Goal: Task Accomplishment & Management: Complete application form

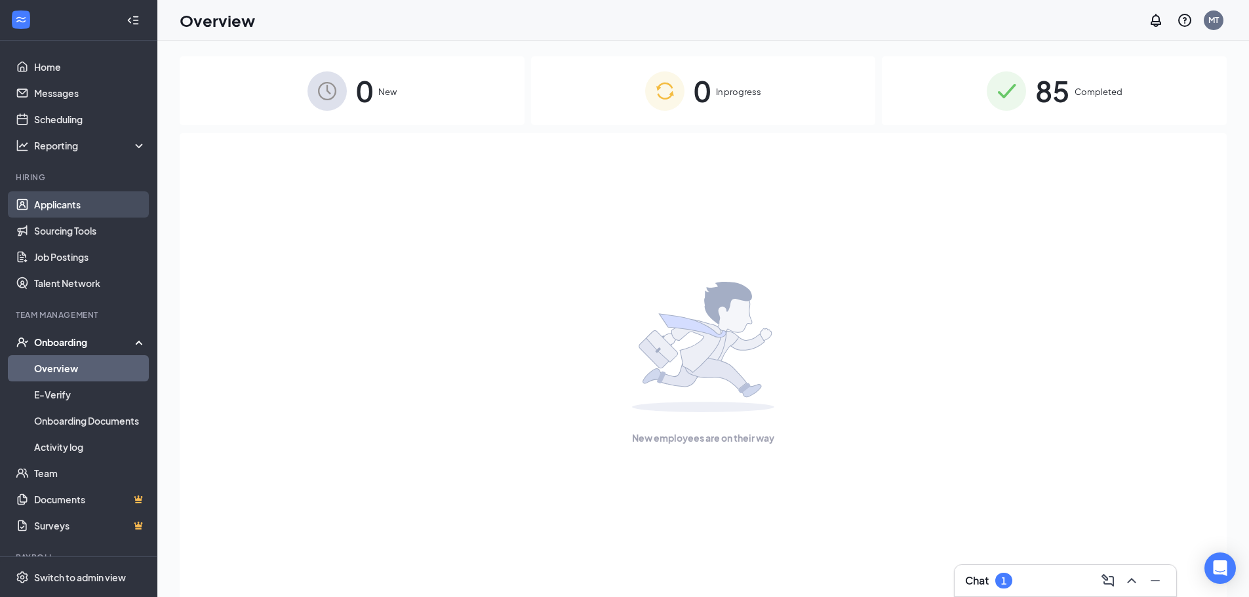
click at [79, 201] on link "Applicants" at bounding box center [90, 204] width 112 height 26
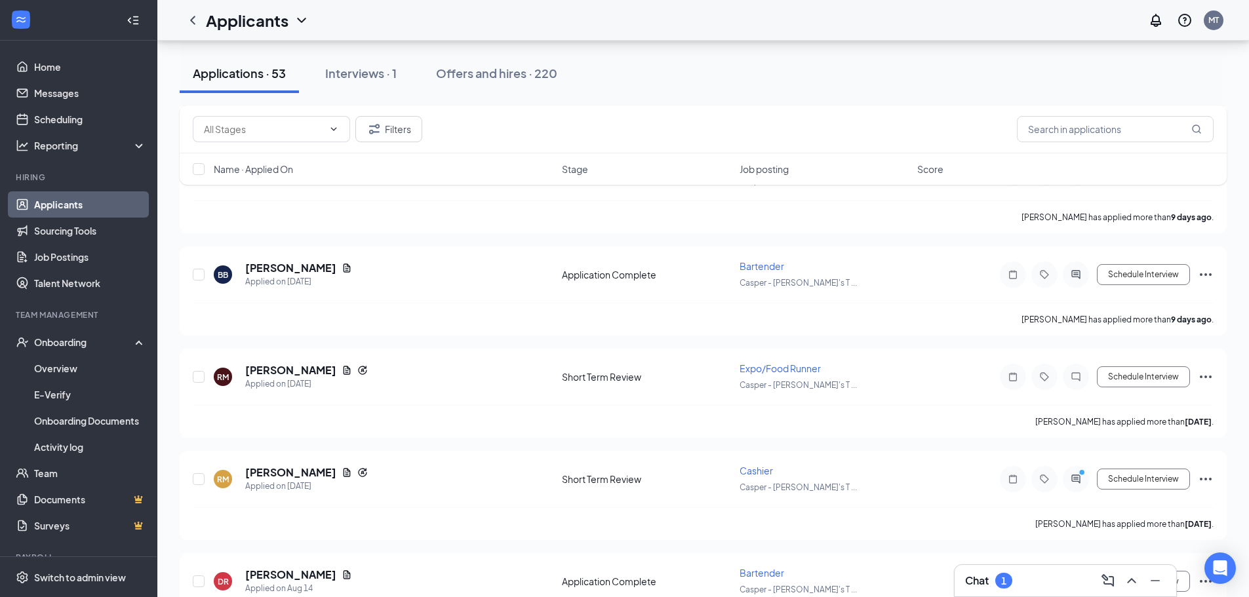
scroll to position [1114, 0]
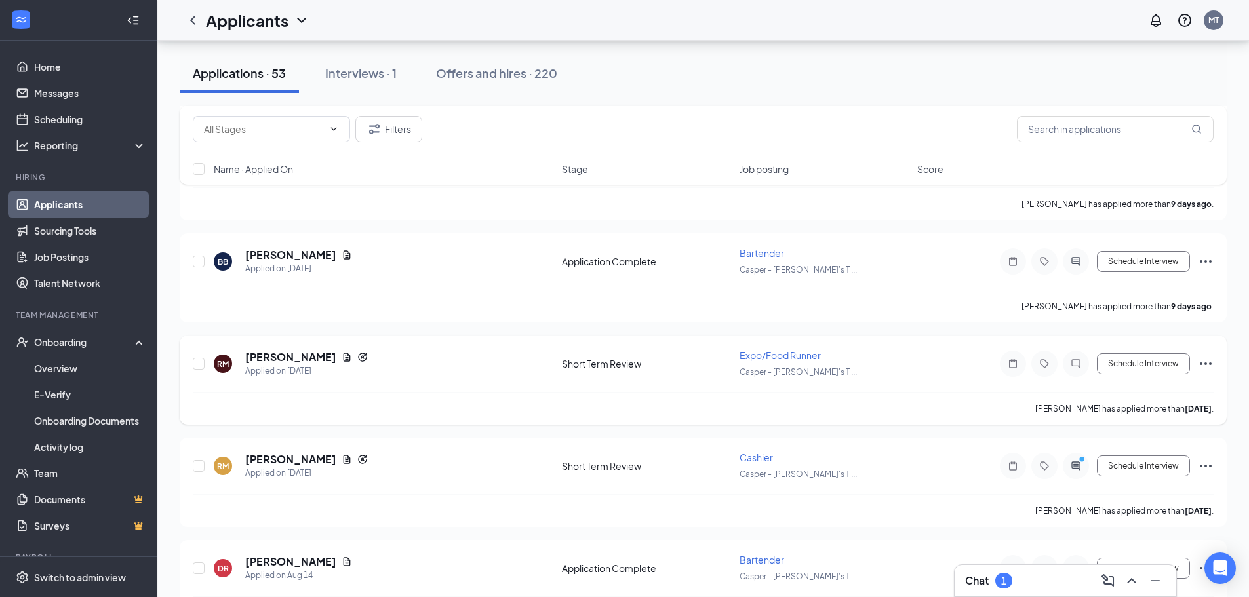
click at [1206, 367] on icon "Ellipses" at bounding box center [1206, 364] width 16 height 16
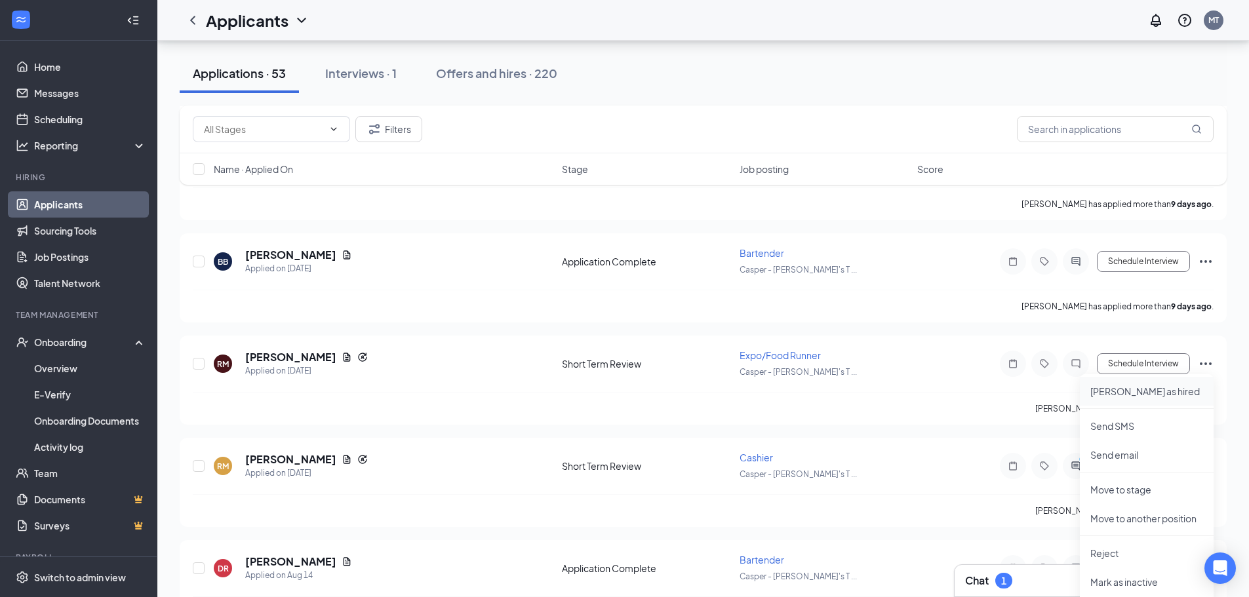
click at [1133, 393] on p "[PERSON_NAME] as hired" at bounding box center [1146, 391] width 113 height 13
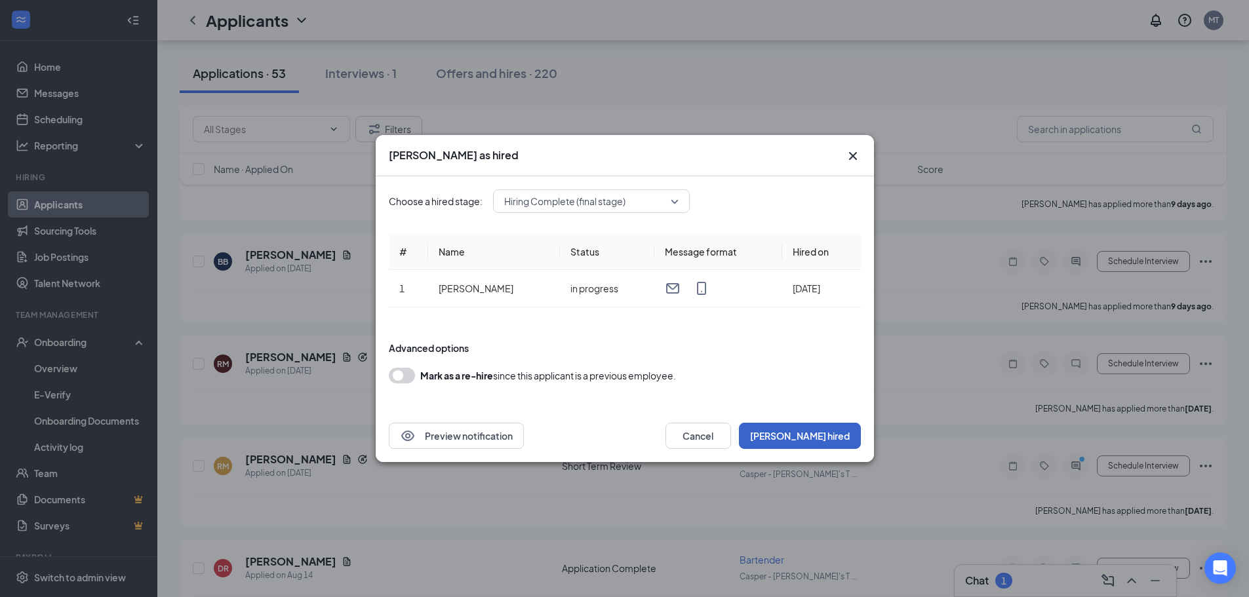
click at [840, 440] on button "[PERSON_NAME] hired" at bounding box center [800, 436] width 122 height 26
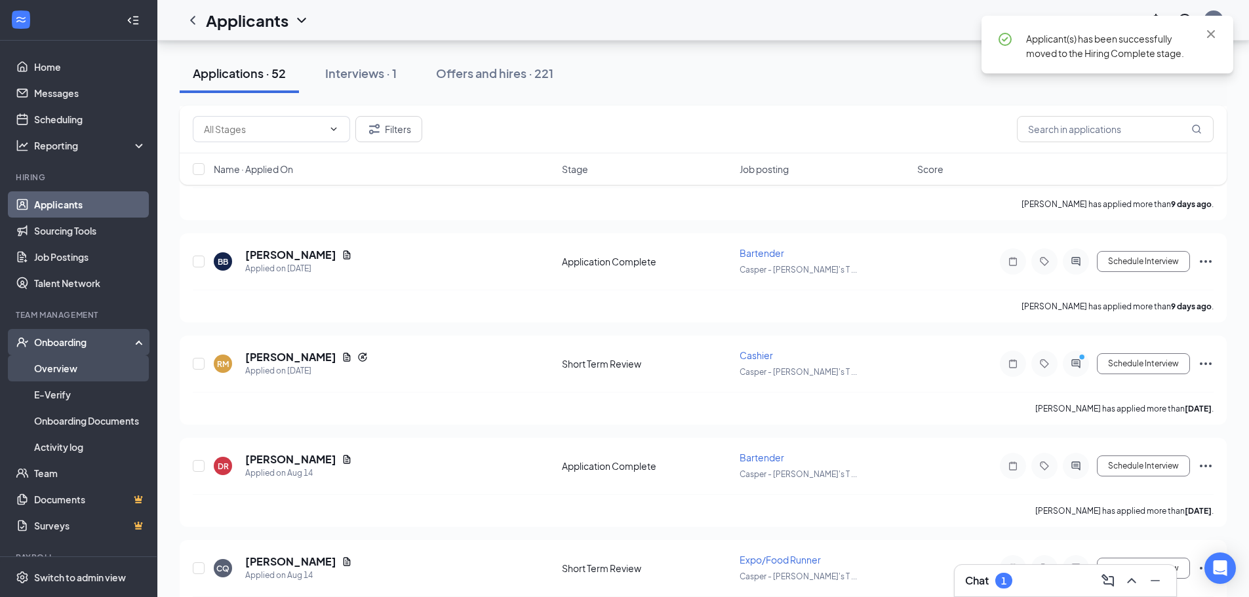
click at [68, 361] on link "Overview" at bounding box center [90, 368] width 112 height 26
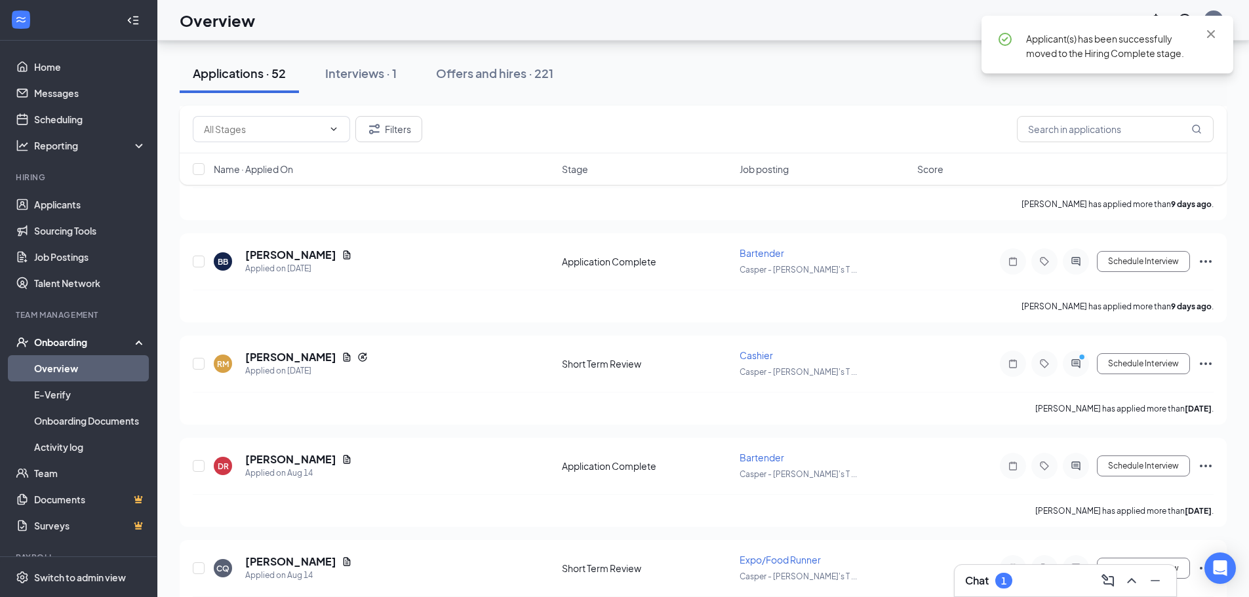
scroll to position [59, 0]
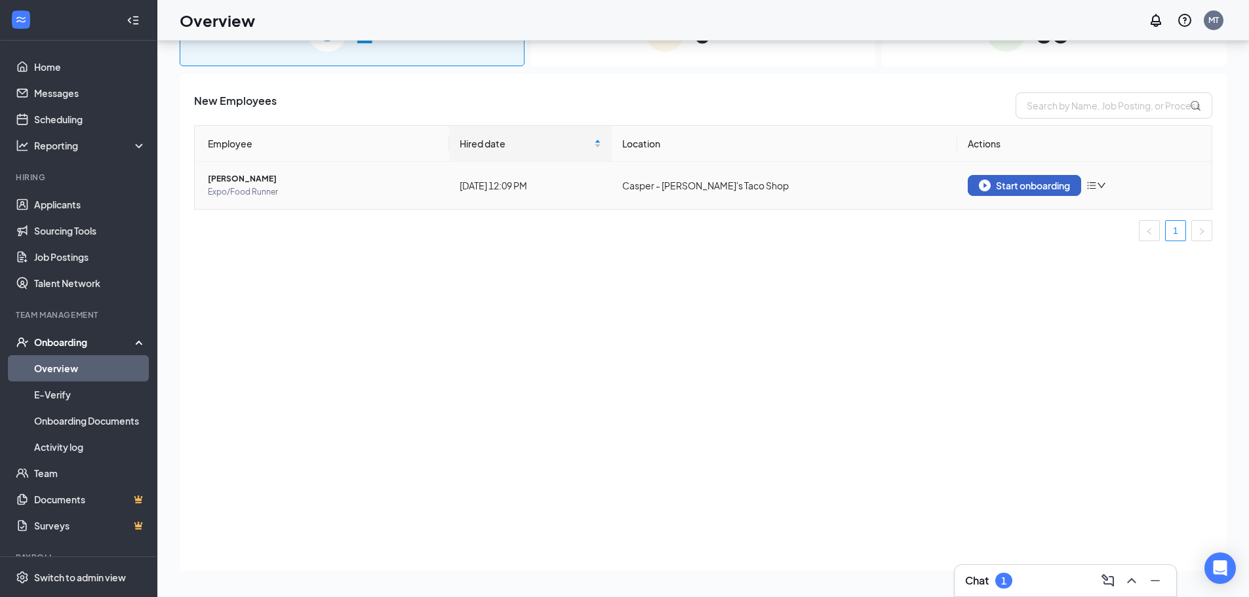
click at [1003, 186] on div "Start onboarding" at bounding box center [1024, 186] width 91 height 12
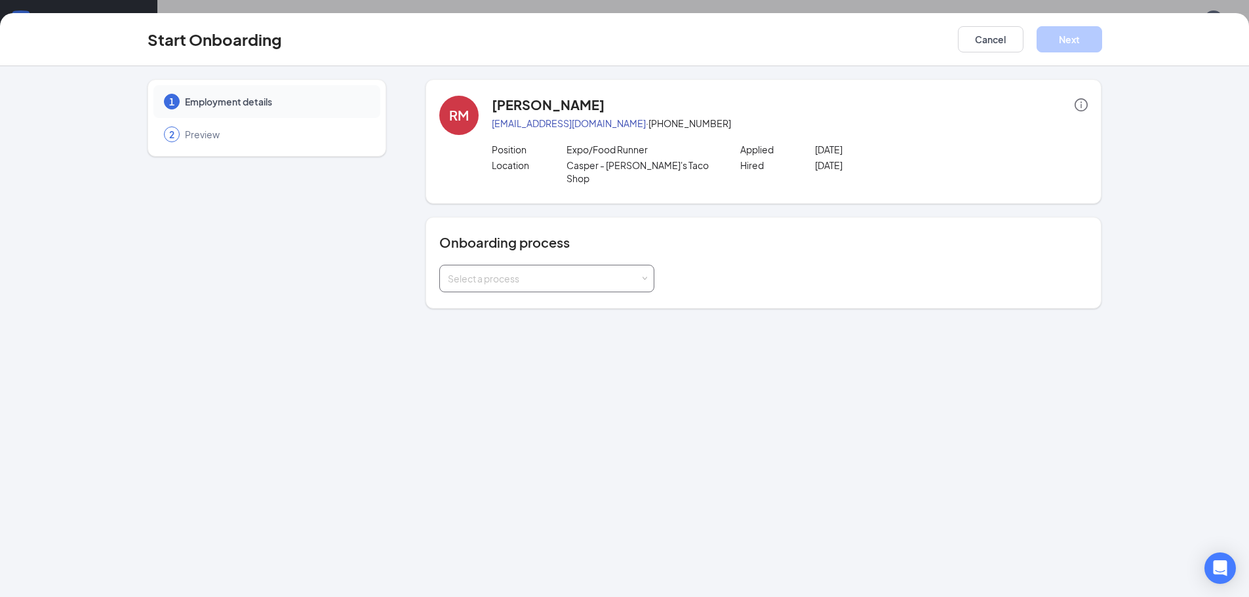
click at [588, 273] on div "Select a process" at bounding box center [547, 279] width 198 height 26
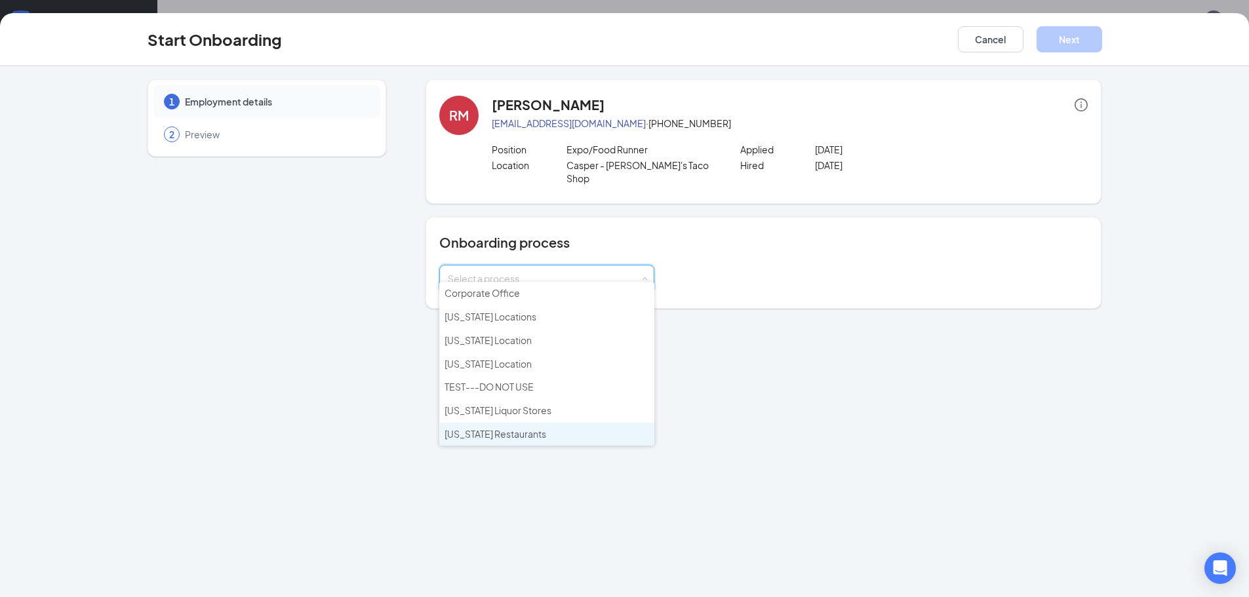
click at [496, 432] on span "[US_STATE] Restaurants" at bounding box center [495, 434] width 102 height 12
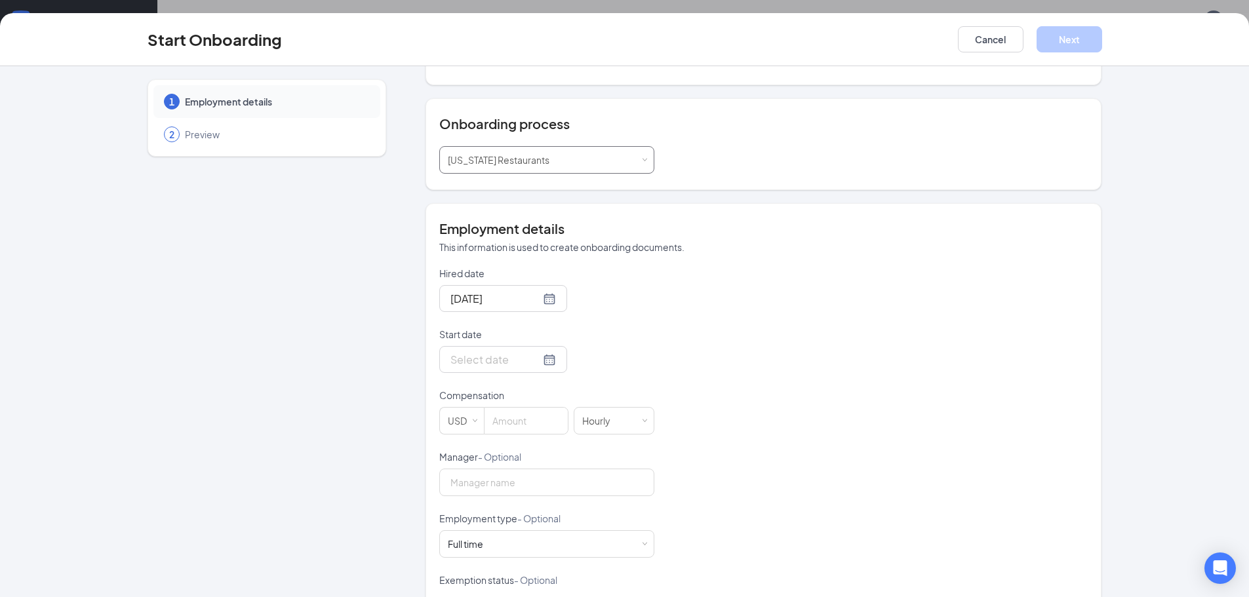
scroll to position [131, 0]
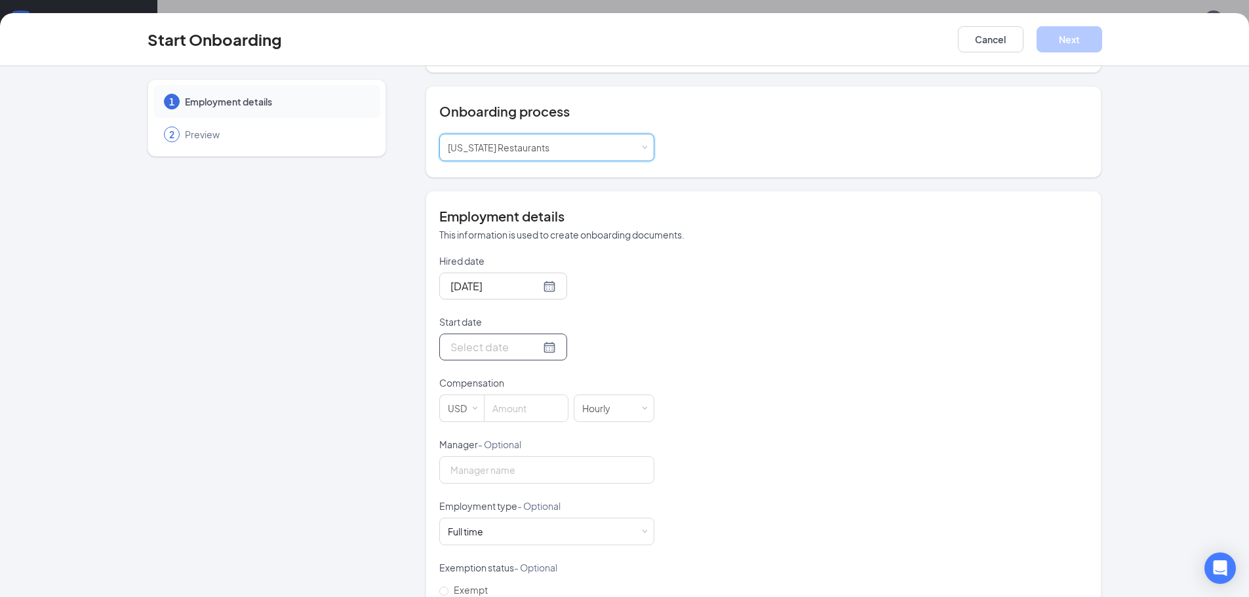
click at [536, 339] on div at bounding box center [503, 347] width 106 height 16
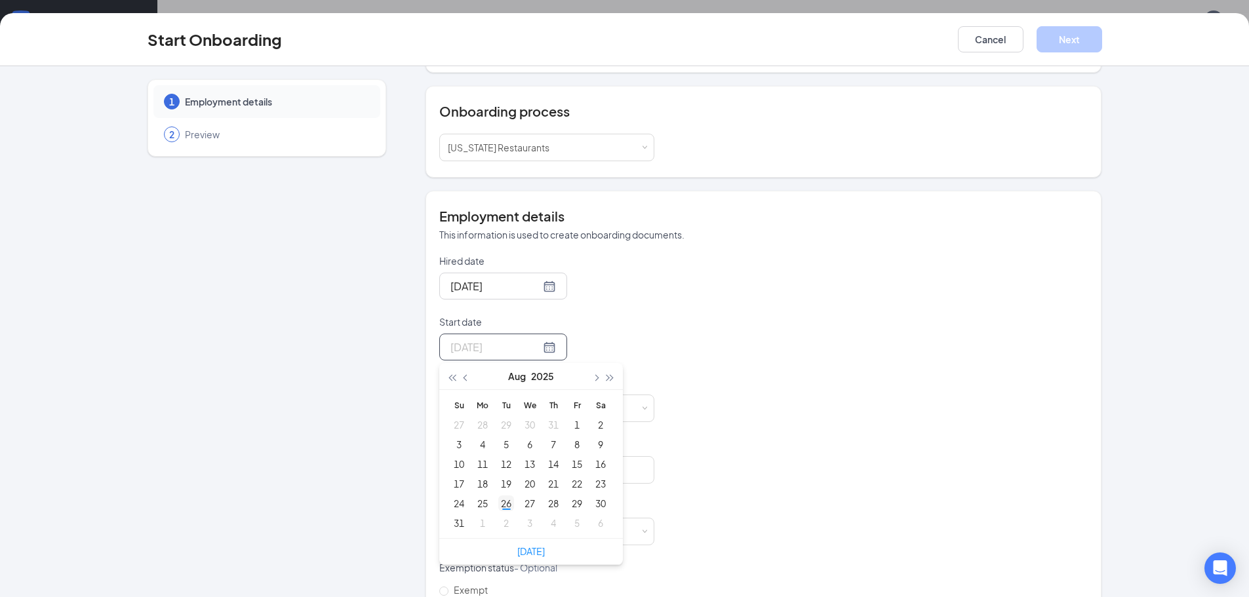
type input "[DATE]"
click at [505, 496] on div "26" at bounding box center [506, 504] width 16 height 16
click at [517, 395] on input at bounding box center [525, 408] width 83 height 26
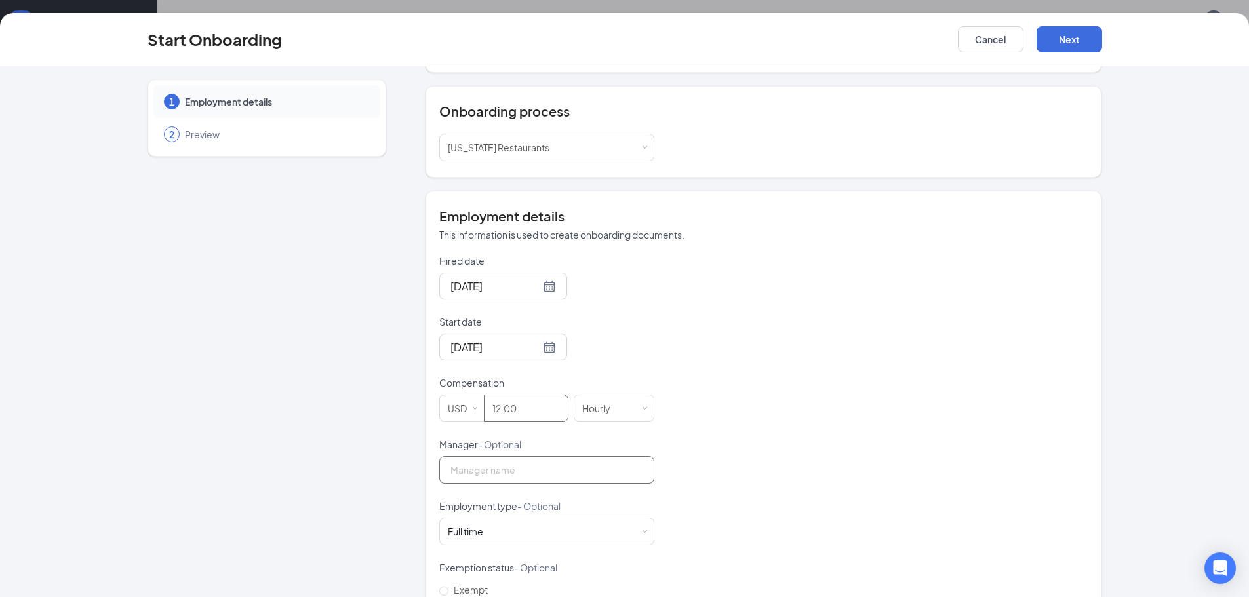
type input "12"
click at [492, 465] on input "Manager - Optional" at bounding box center [546, 470] width 215 height 28
type input "[PERSON_NAME]"
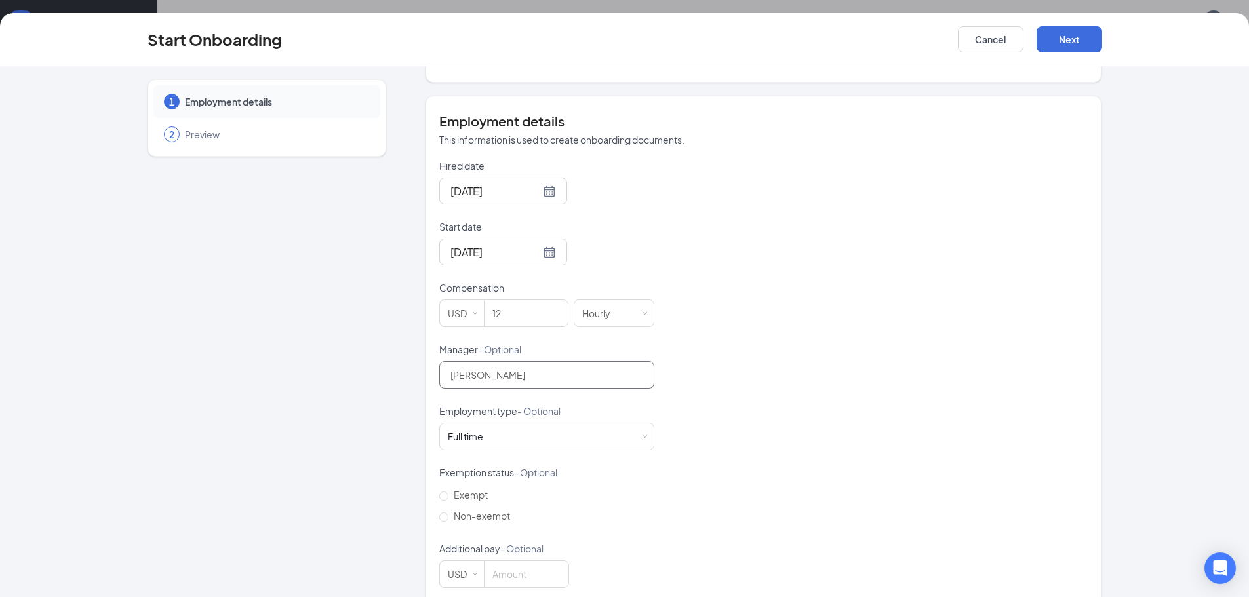
scroll to position [233, 0]
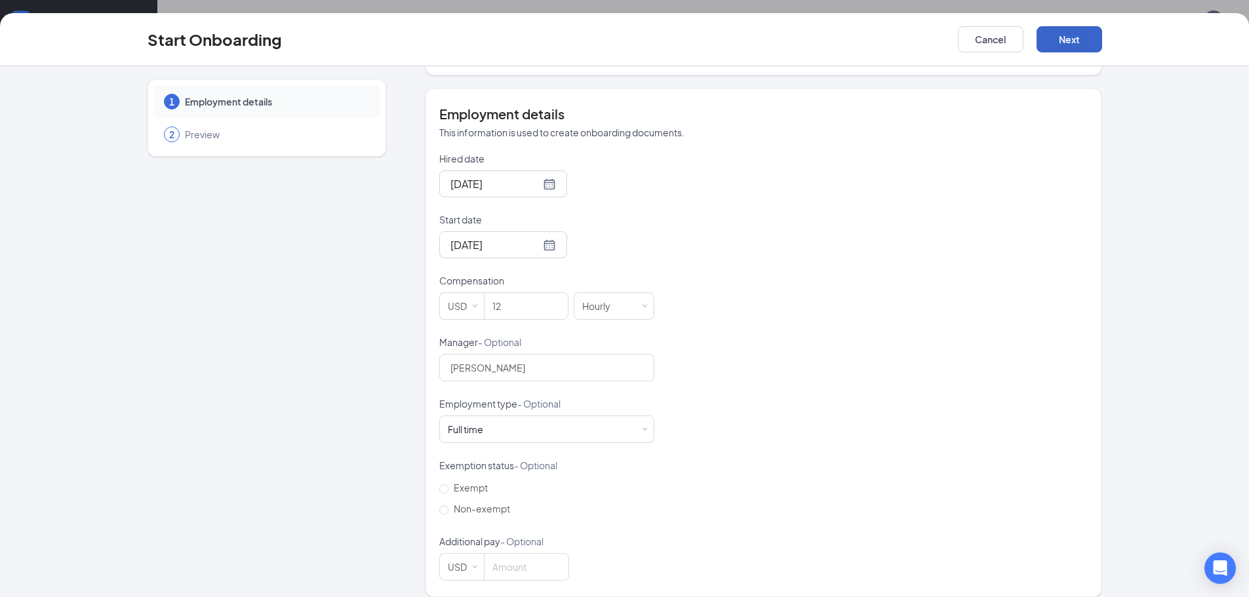
click at [1070, 37] on button "Next" at bounding box center [1069, 39] width 66 height 26
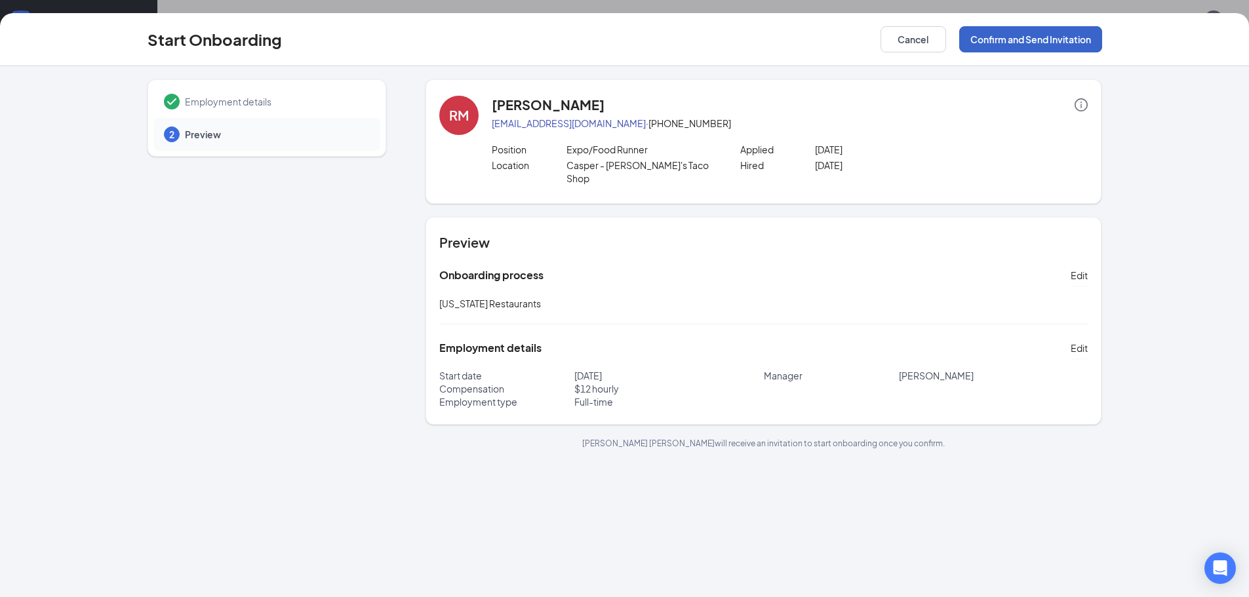
click at [1070, 37] on button "Confirm and Send Invitation" at bounding box center [1030, 39] width 143 height 26
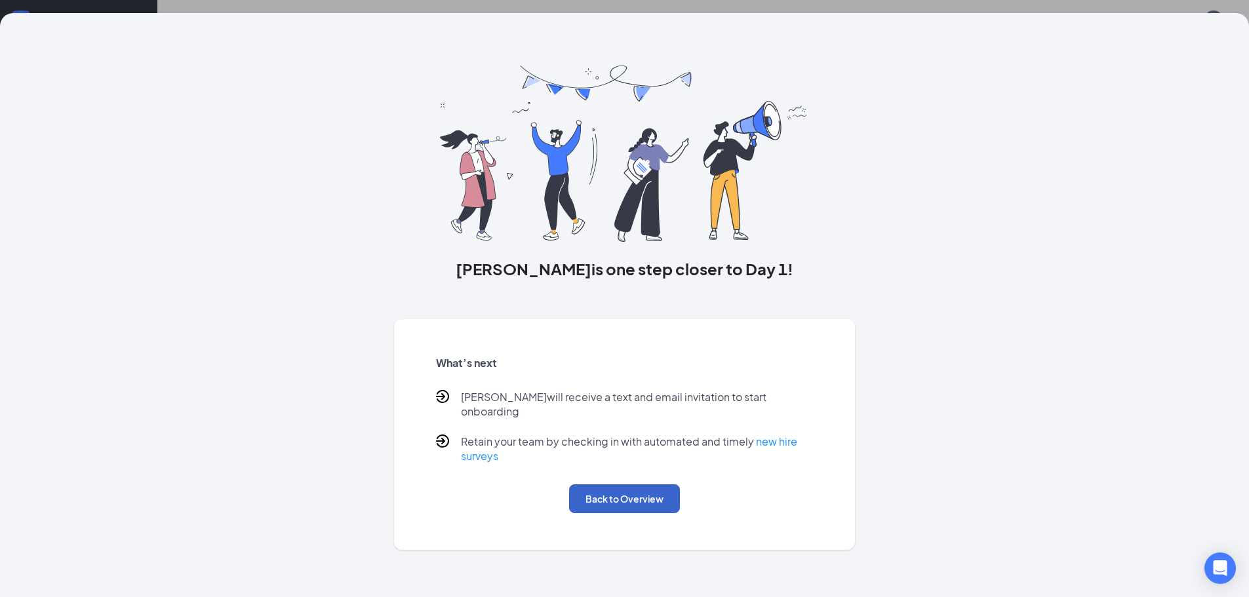
click at [650, 484] on button "Back to Overview" at bounding box center [624, 498] width 111 height 29
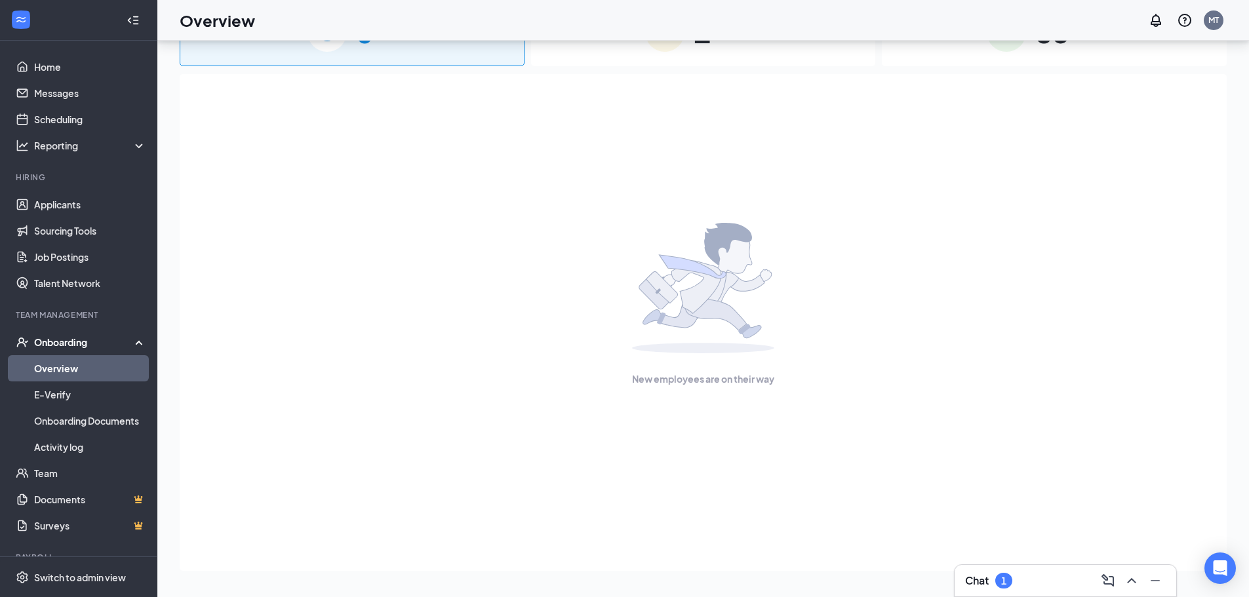
click at [993, 582] on div "Chat 1" at bounding box center [988, 581] width 47 height 16
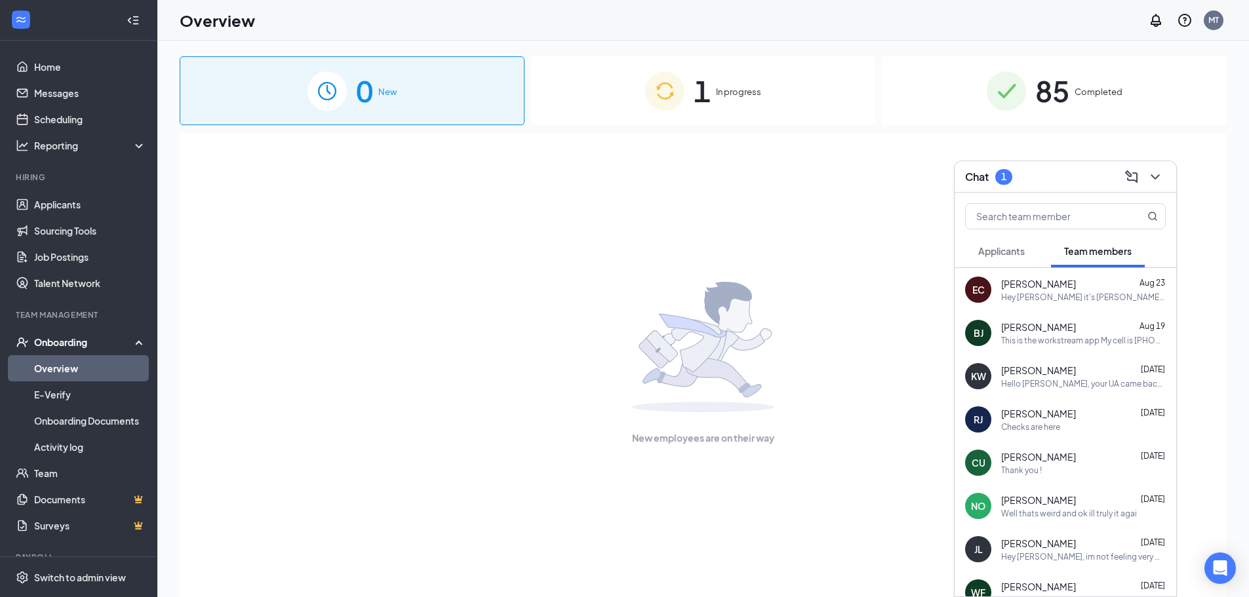
click at [1017, 251] on span "Applicants" at bounding box center [1001, 251] width 47 height 12
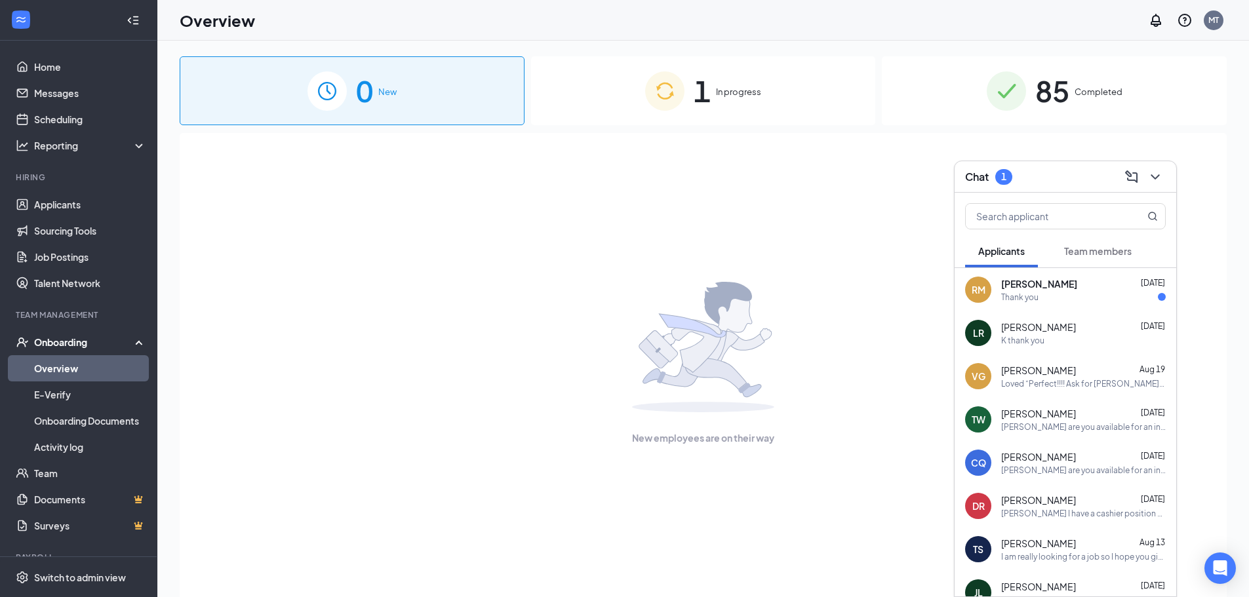
click at [1034, 283] on span "[PERSON_NAME]" at bounding box center [1039, 283] width 76 height 13
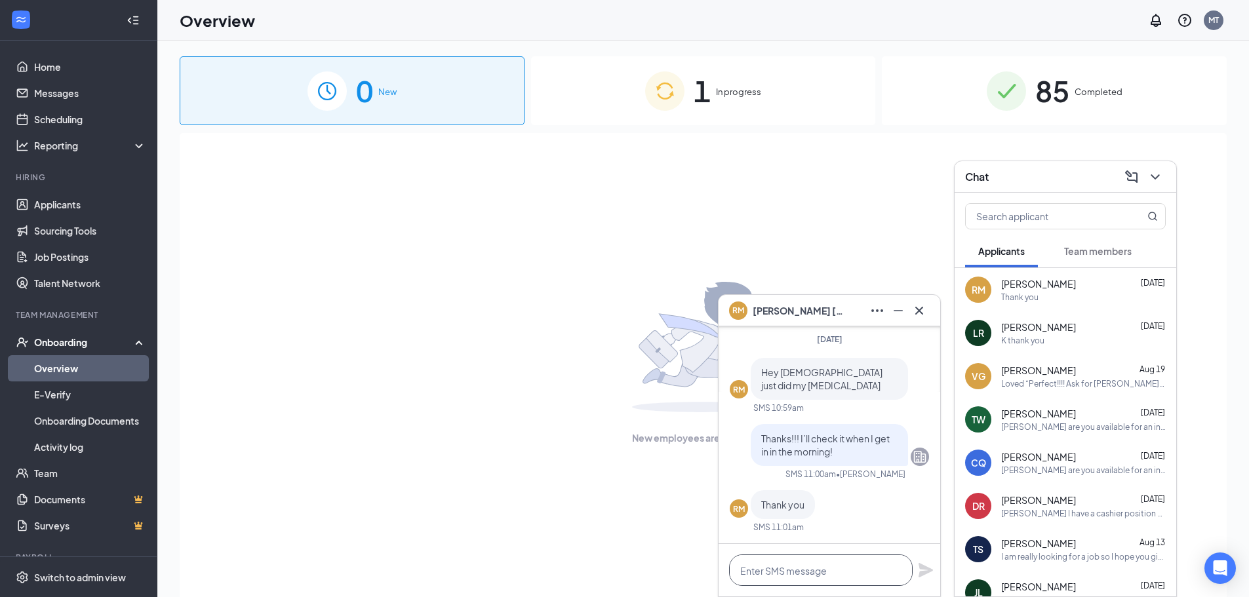
click at [779, 568] on textarea at bounding box center [821, 570] width 184 height 31
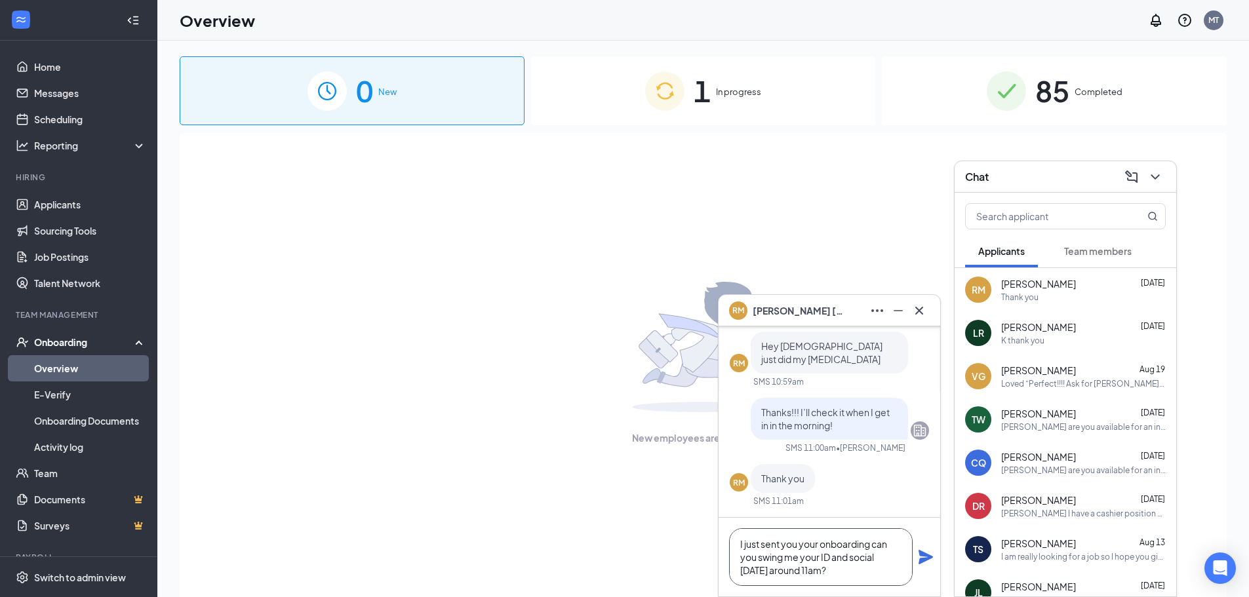
type textarea "I just sent you your onboarding can you swing me your ID and social [DATE] arou…"
click at [919, 553] on icon "Plane" at bounding box center [925, 557] width 14 height 14
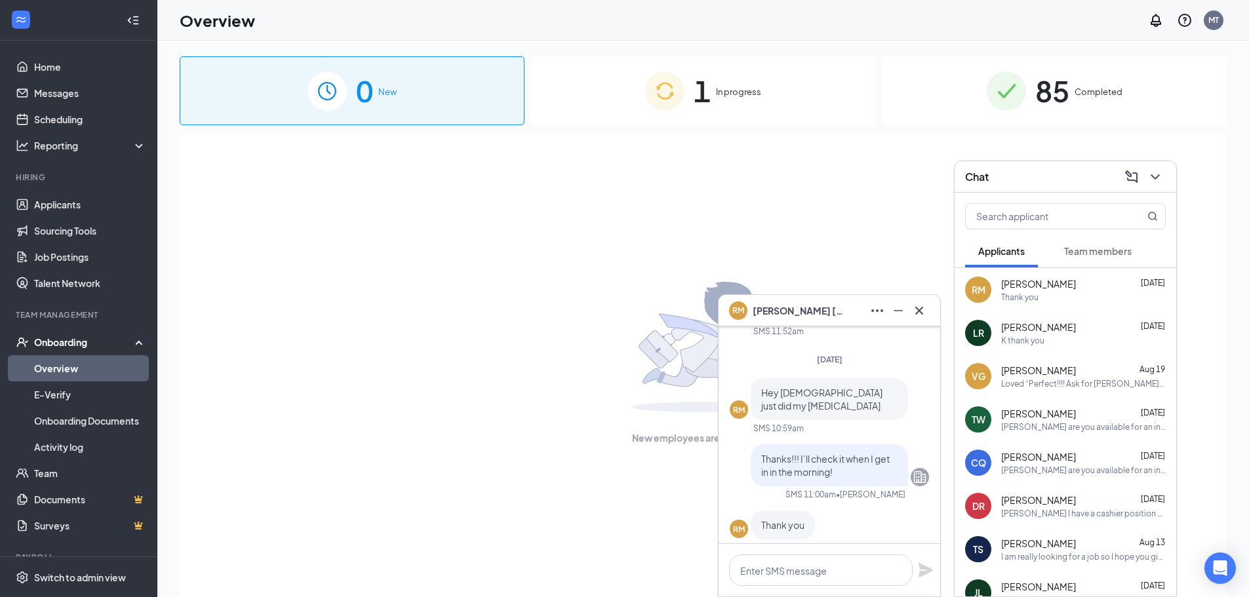
scroll to position [-262, 0]
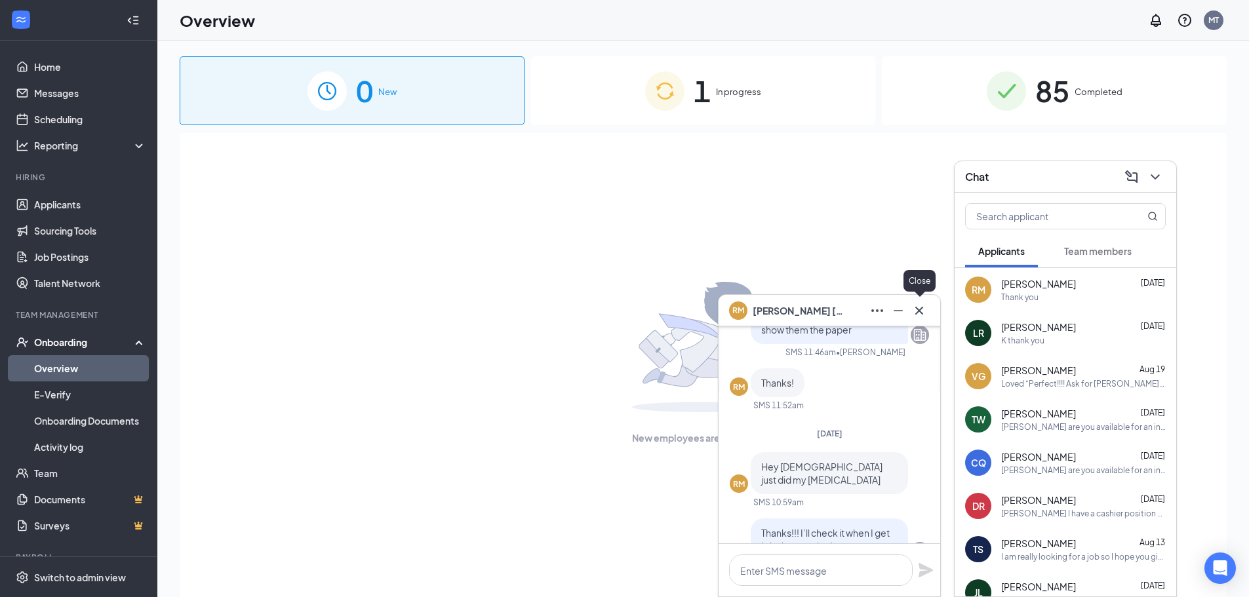
click at [920, 314] on icon "Cross" at bounding box center [919, 311] width 16 height 16
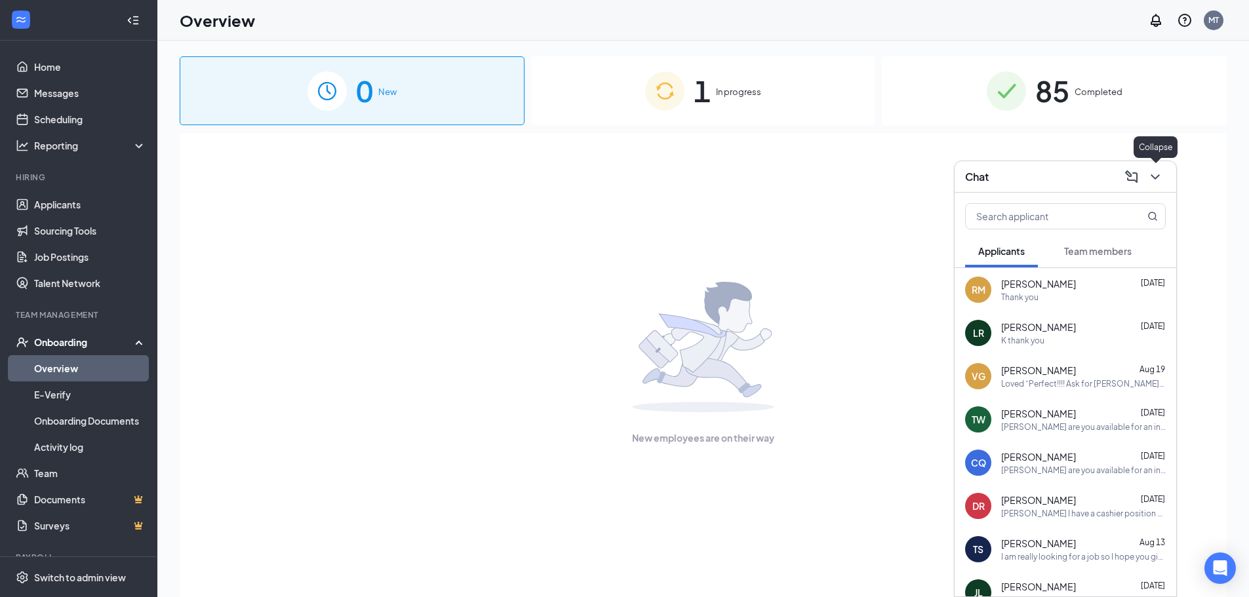
click at [1159, 172] on icon "ChevronDown" at bounding box center [1155, 177] width 16 height 16
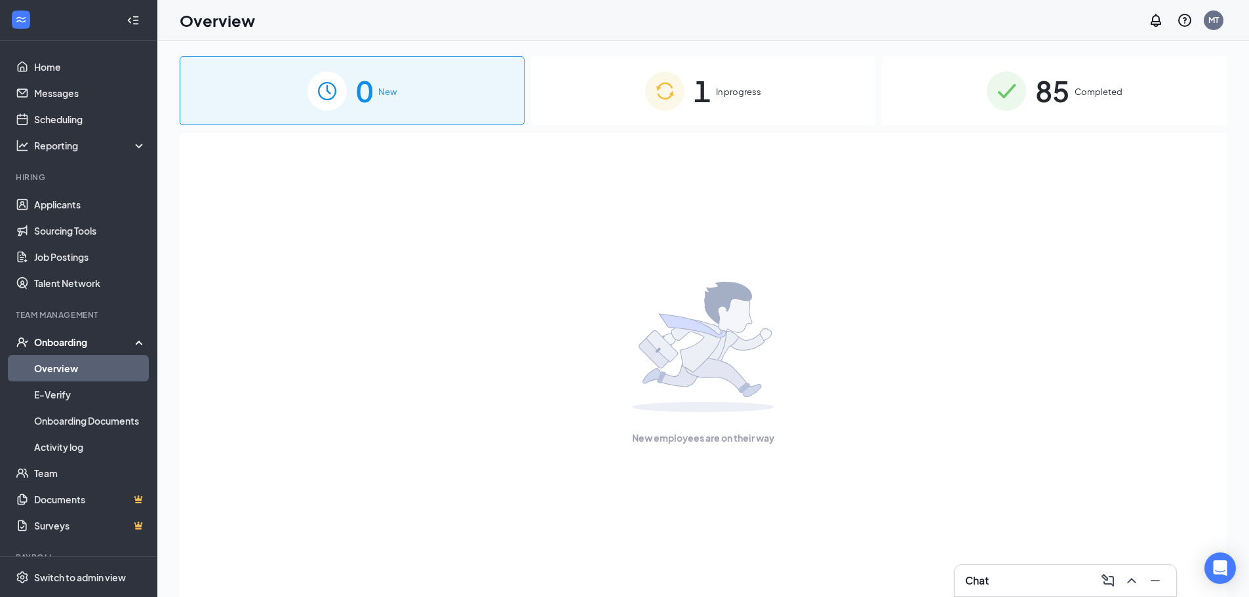
click at [73, 364] on link "Overview" at bounding box center [90, 368] width 112 height 26
click at [710, 91] on span "1" at bounding box center [702, 90] width 17 height 45
